Goal: Task Accomplishment & Management: Manage account settings

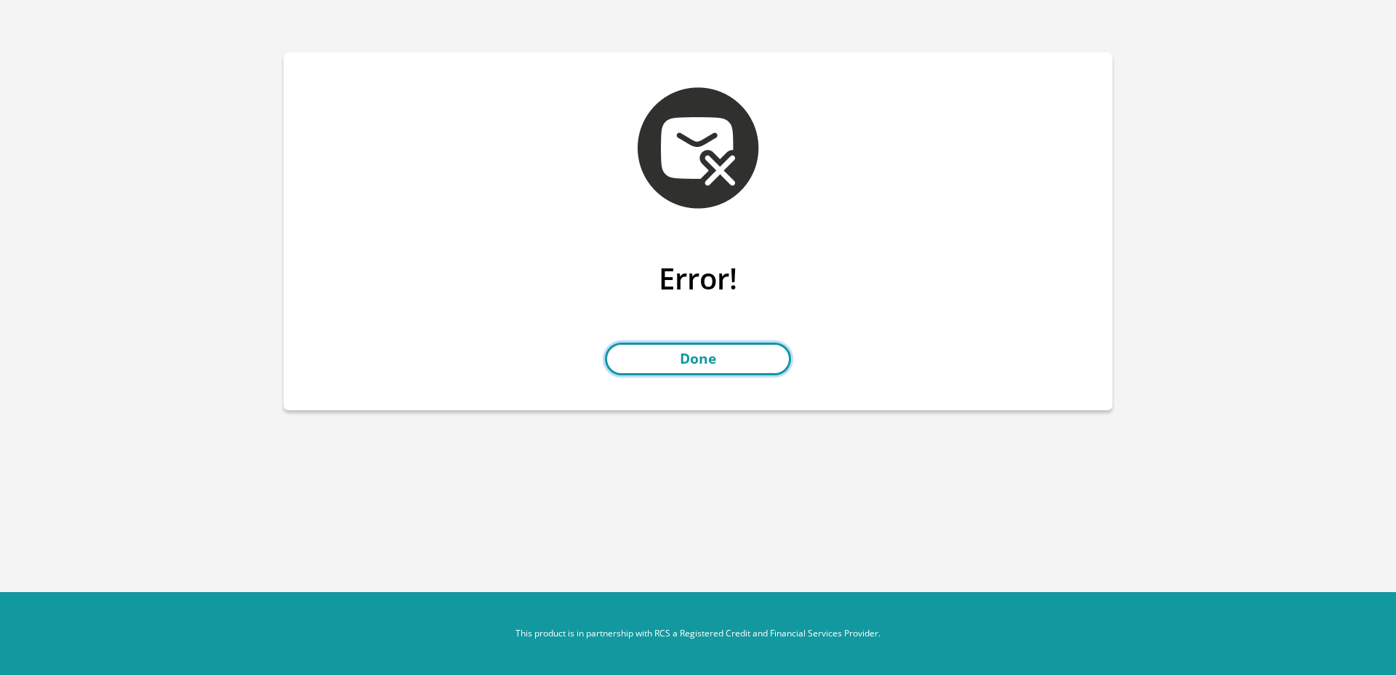
click at [717, 361] on link "Done" at bounding box center [698, 358] width 186 height 33
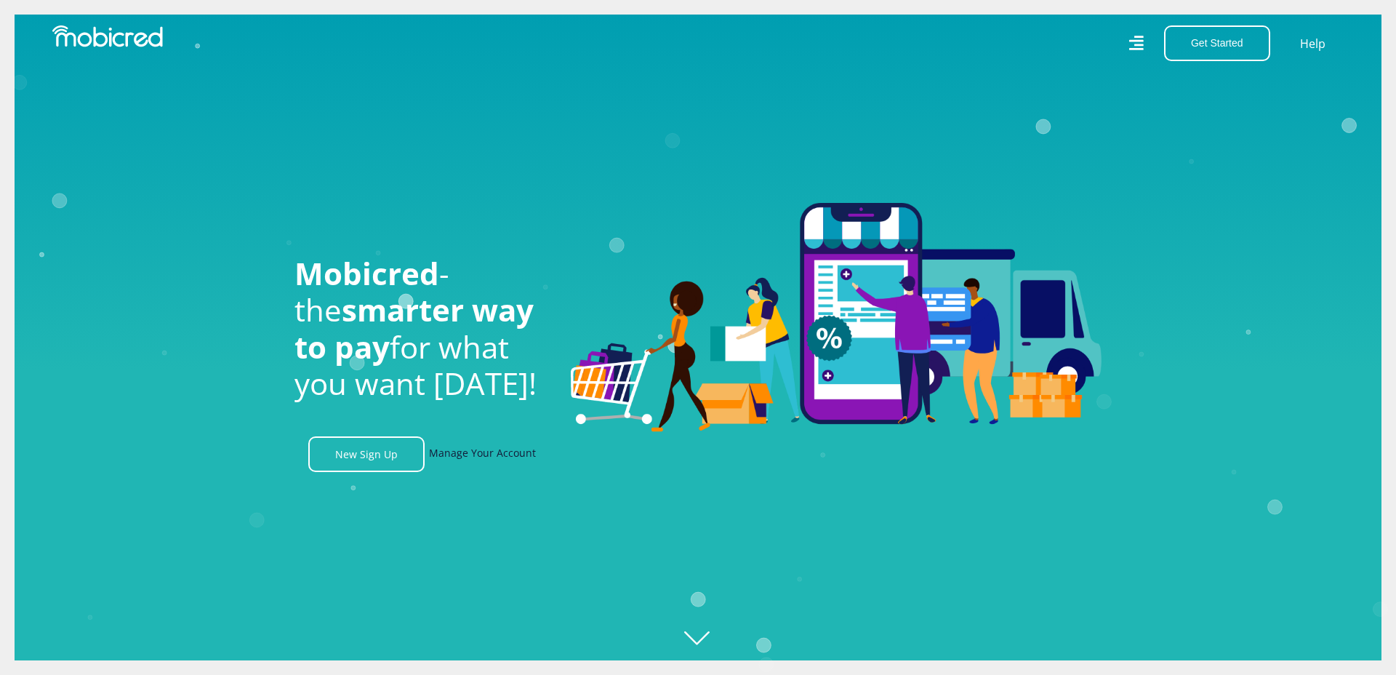
click at [486, 445] on link "Manage Your Account" at bounding box center [482, 454] width 107 height 36
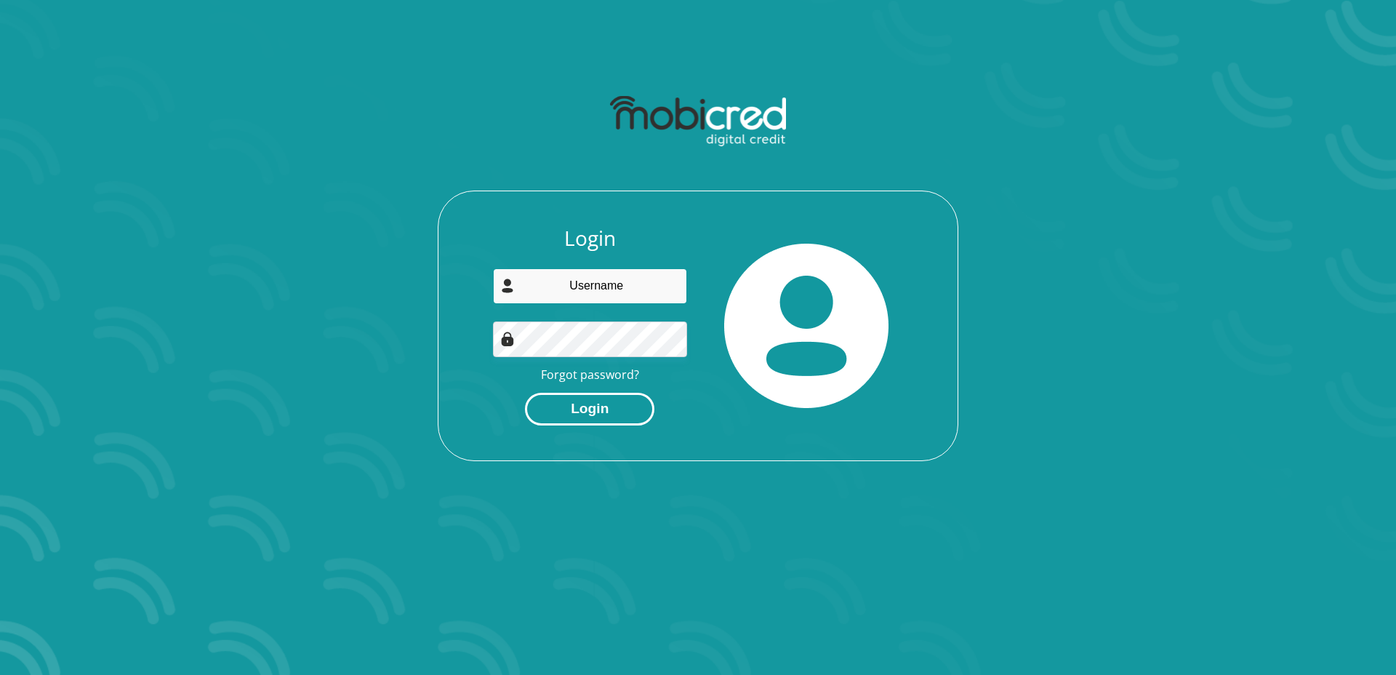
type input "[EMAIL_ADDRESS][DOMAIN_NAME]"
click at [590, 399] on button "Login" at bounding box center [589, 409] width 129 height 33
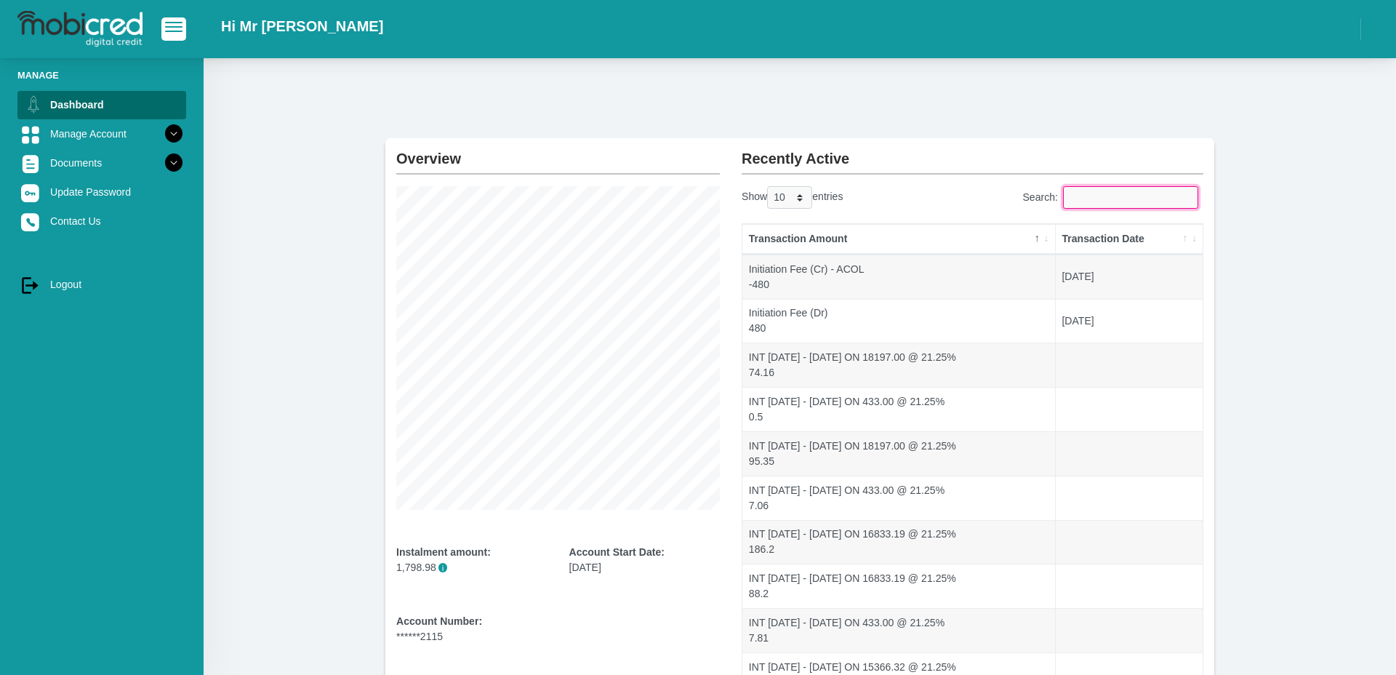
click at [1169, 199] on input "Search:" at bounding box center [1130, 197] width 135 height 23
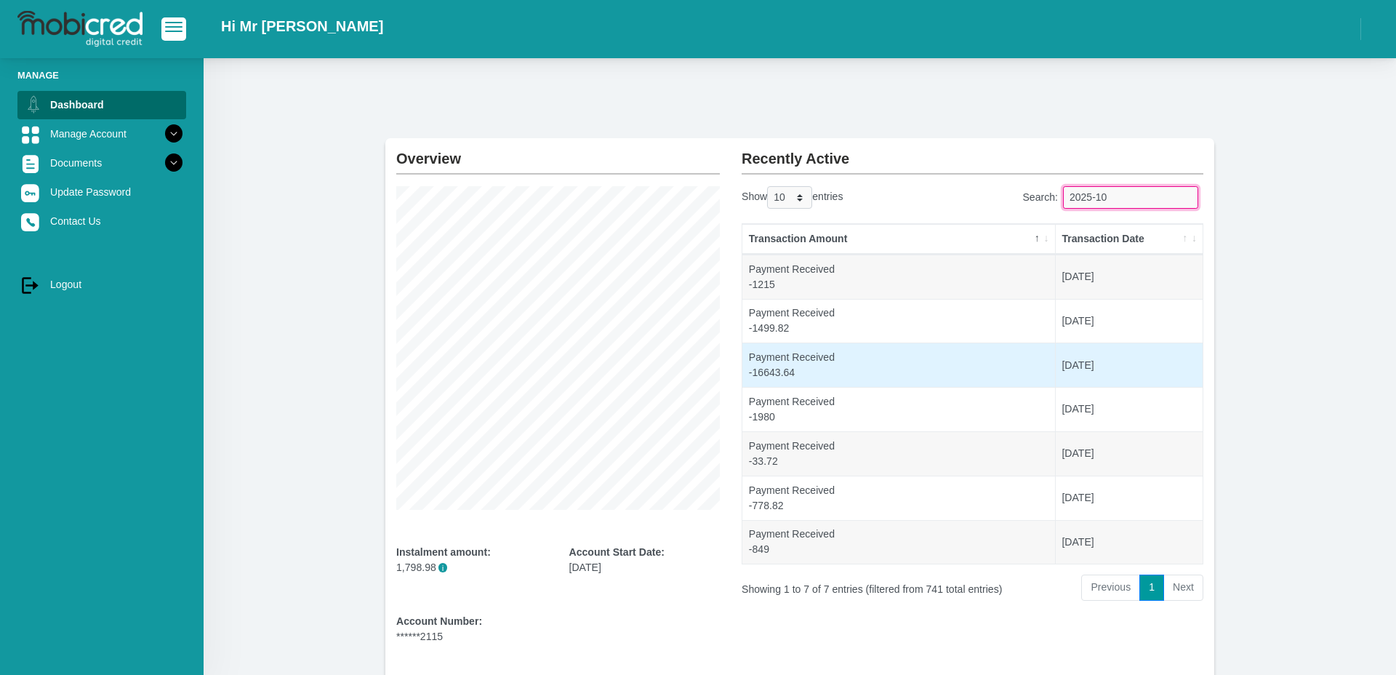
type input "2025-10"
drag, startPoint x: 766, startPoint y: 374, endPoint x: 783, endPoint y: 375, distance: 16.8
click at [783, 375] on td "Payment Received -16643.64" at bounding box center [898, 364] width 313 height 44
